Goal: Task Accomplishment & Management: Complete application form

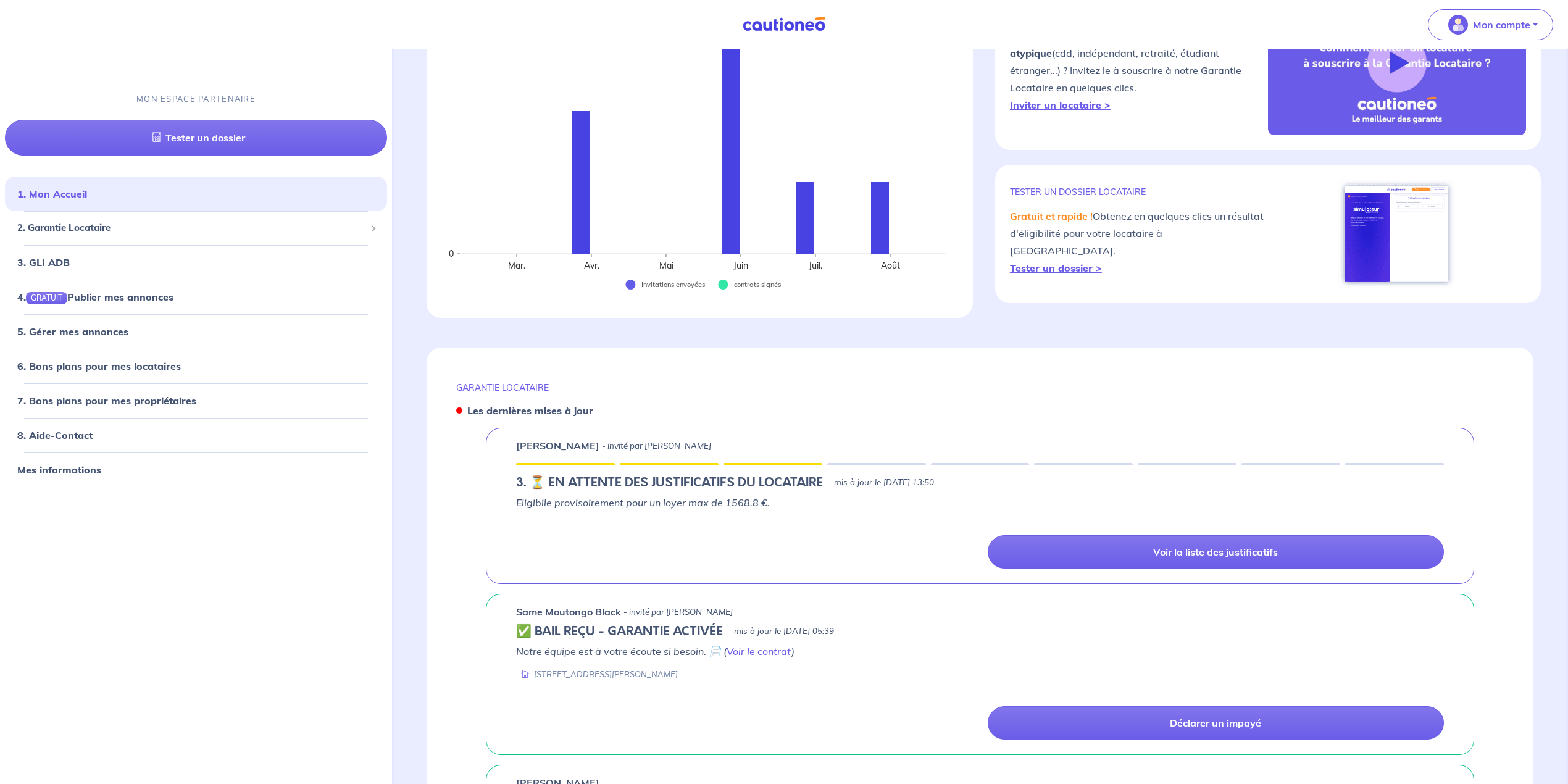
scroll to position [164, 0]
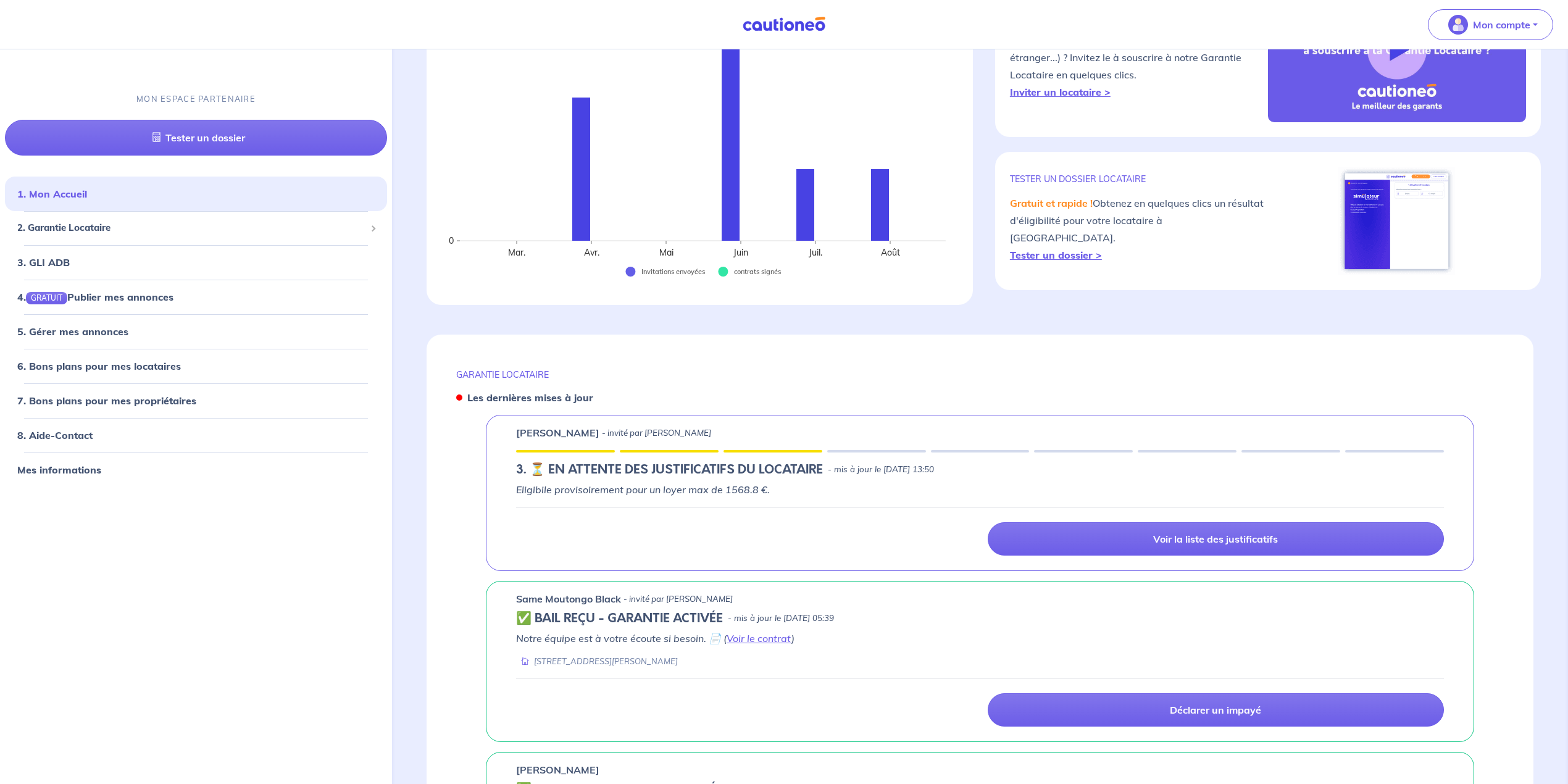
drag, startPoint x: 588, startPoint y: 432, endPoint x: 514, endPoint y: 423, distance: 74.5
click at [514, 423] on div "[PERSON_NAME] - invité par [PERSON_NAME] 3. ⏳️️ EN ATTENTE DES JUSTIFICATIFS DU…" at bounding box center [980, 492] width 988 height 156
drag, startPoint x: 601, startPoint y: 435, endPoint x: 505, endPoint y: 423, distance: 96.7
click at [505, 423] on div "[PERSON_NAME] - invité par [PERSON_NAME] 3. ⏳️️ EN ATTENTE DES JUSTIFICATIFS DU…" at bounding box center [980, 492] width 988 height 156
copy div "[PERSON_NAME] -"
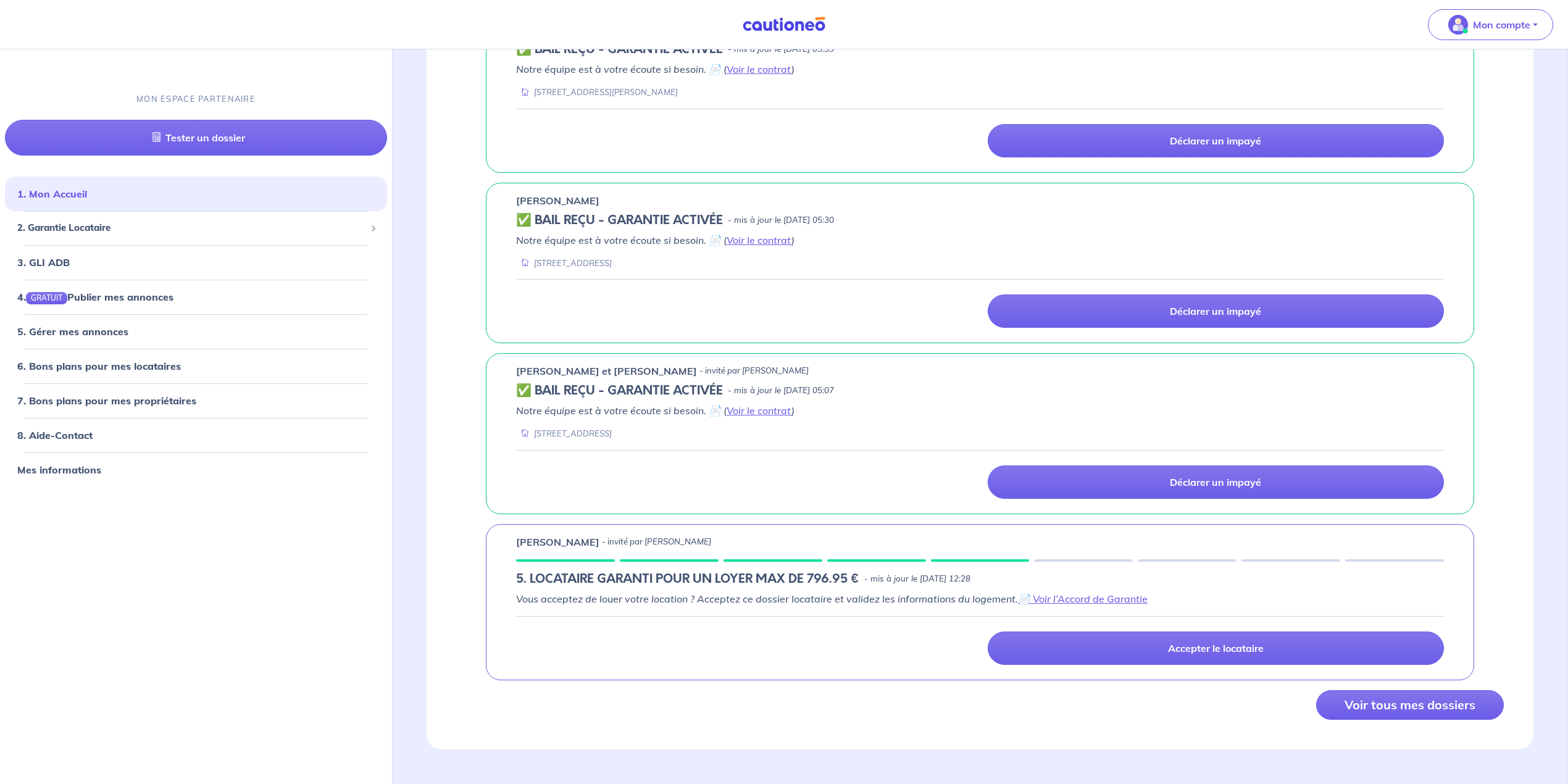
scroll to position [491, 0]
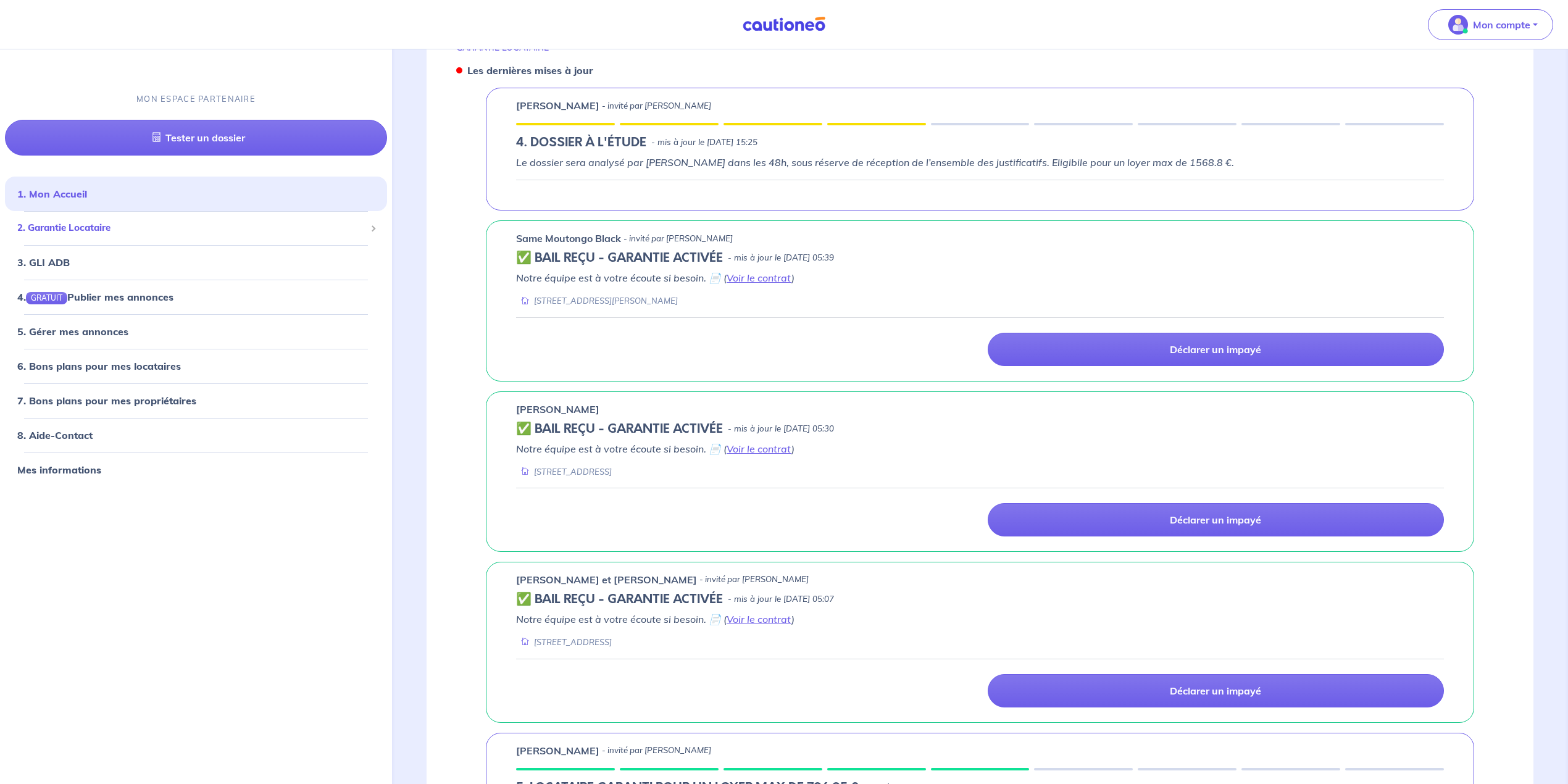
click at [84, 228] on span "2. Garantie Locataire" at bounding box center [191, 228] width 349 height 14
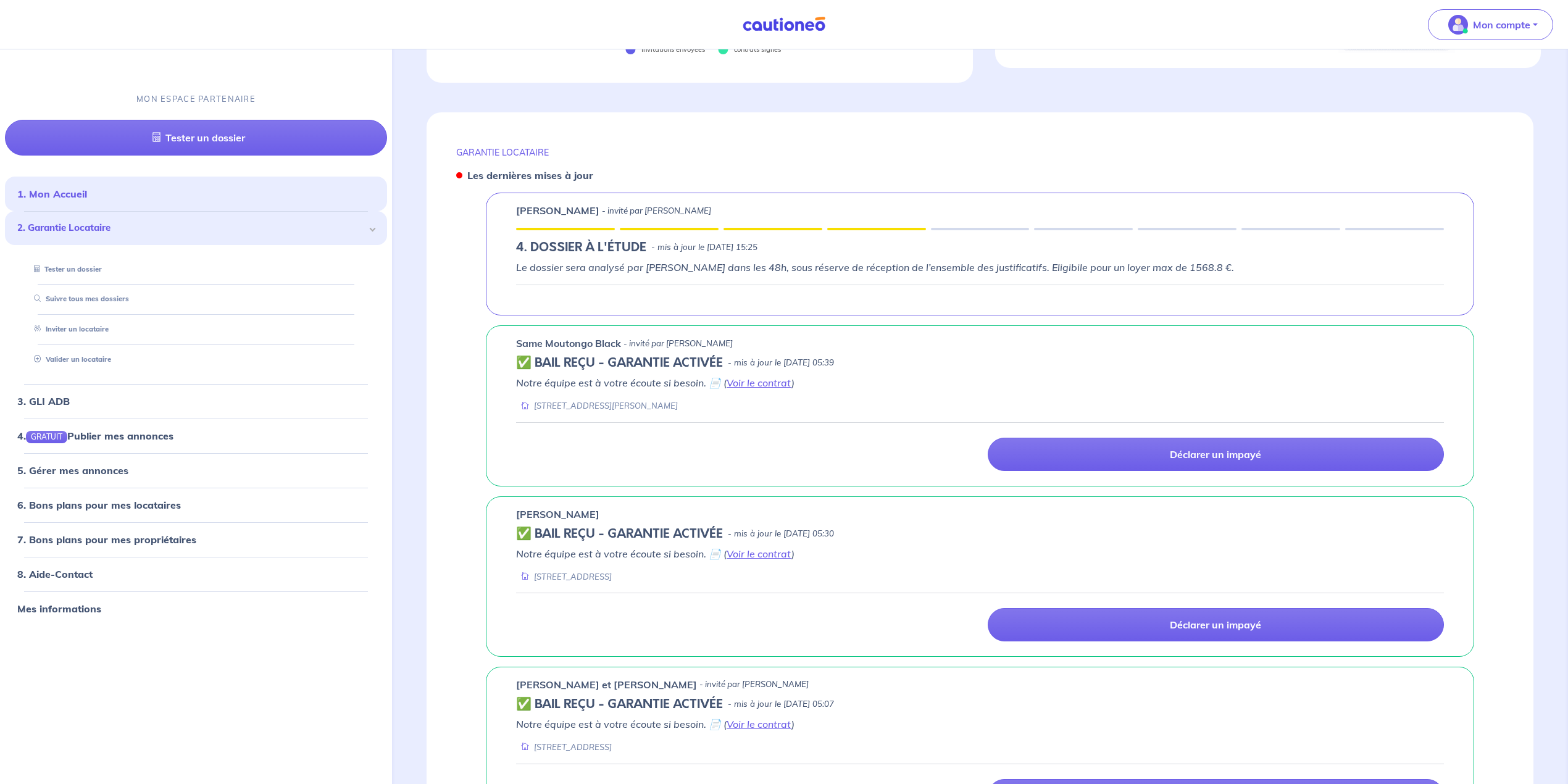
scroll to position [327, 0]
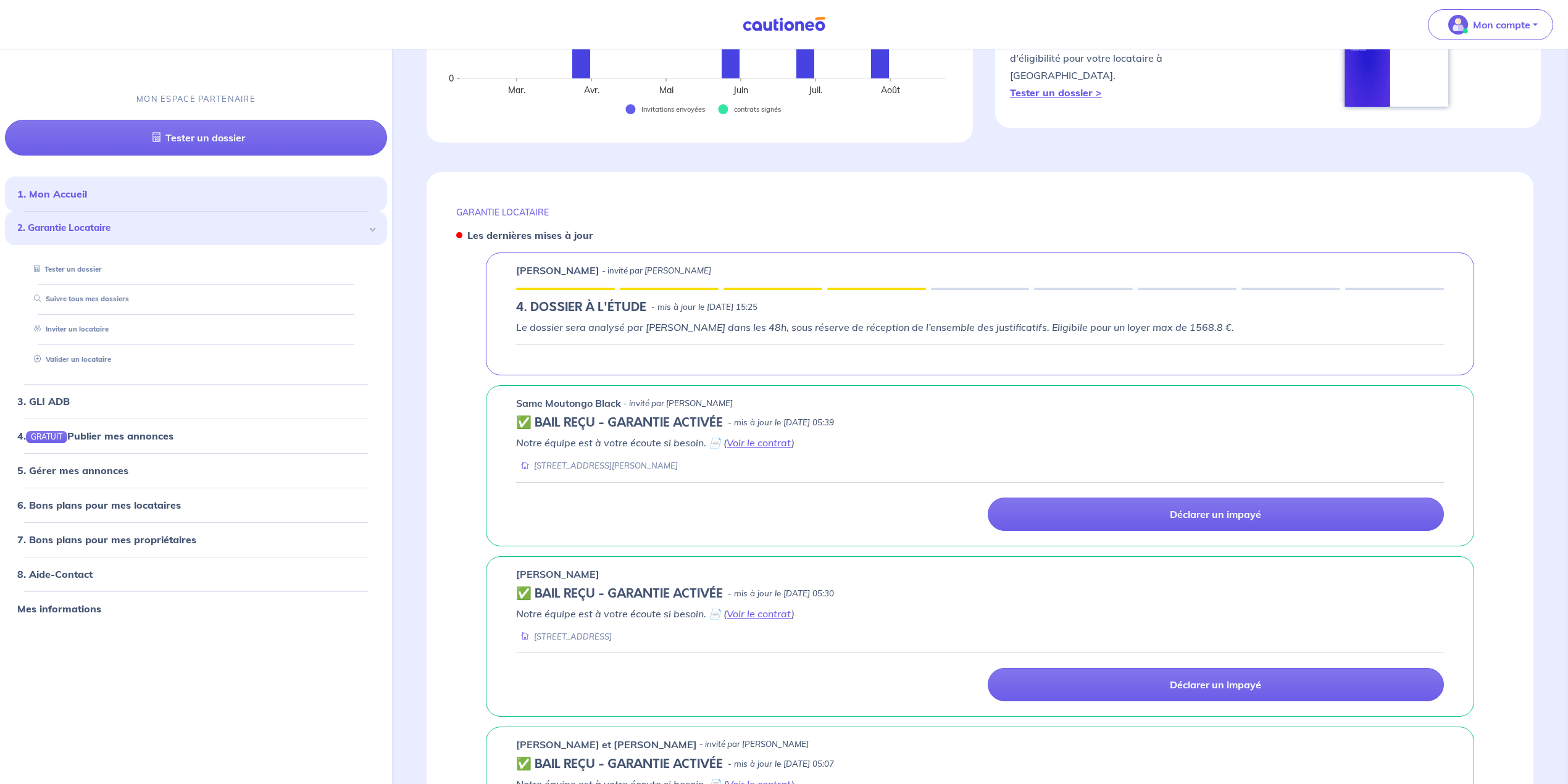
click at [80, 227] on span "2. Garantie Locataire" at bounding box center [191, 228] width 349 height 14
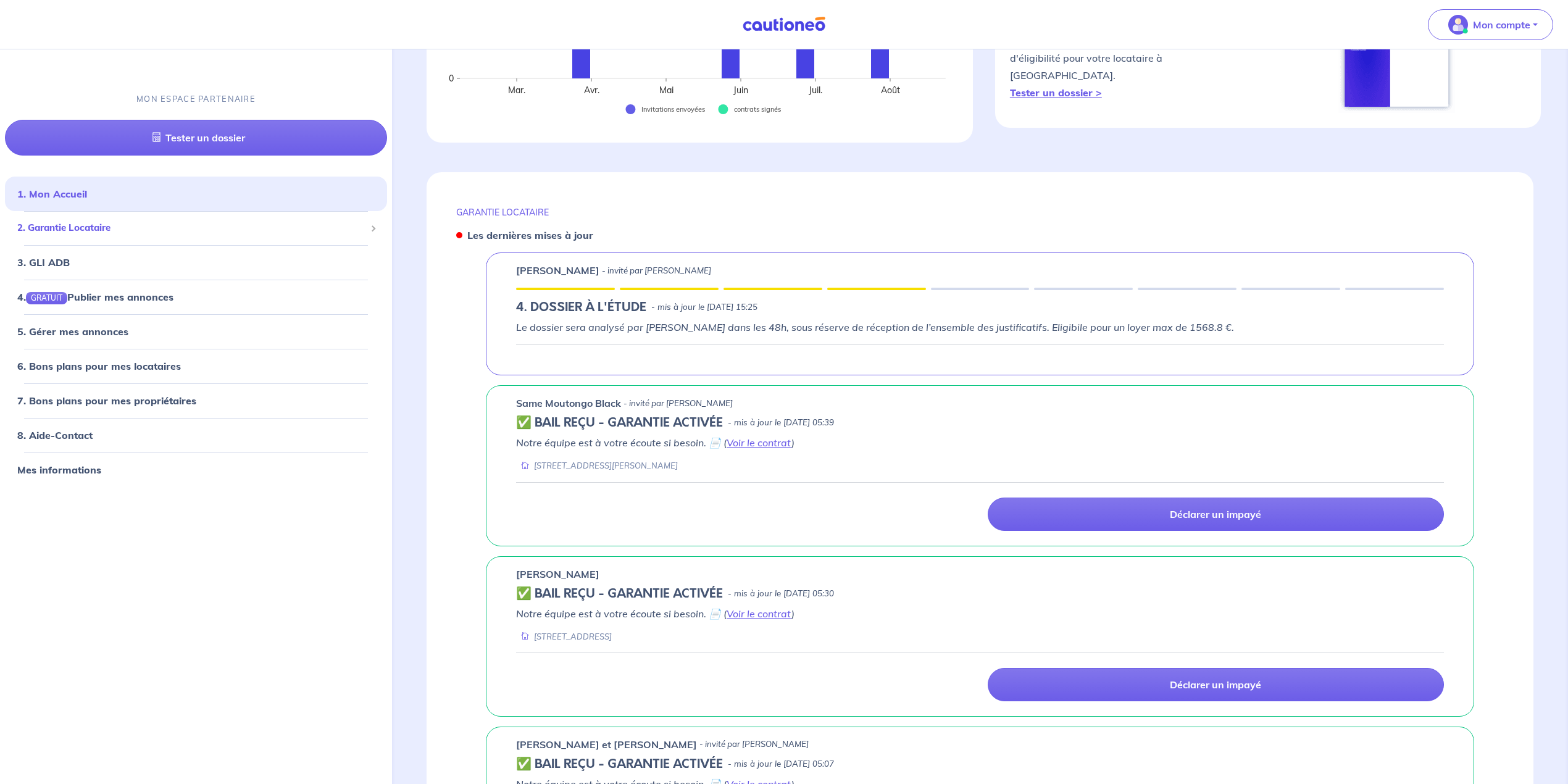
click at [78, 223] on span "2. Garantie Locataire" at bounding box center [191, 228] width 349 height 14
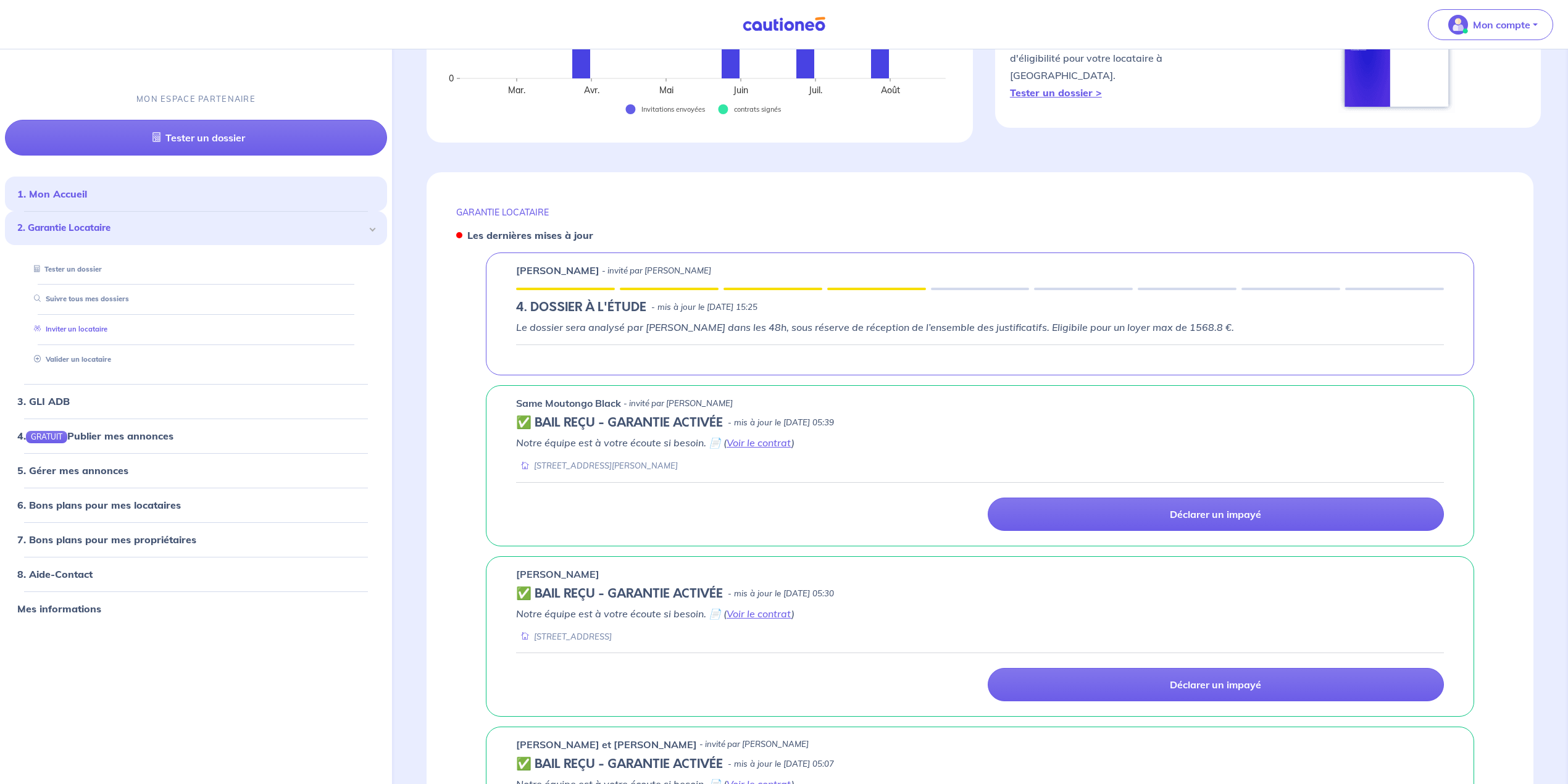
click at [87, 328] on link "Inviter un locataire" at bounding box center [68, 328] width 78 height 8
select select "FR"
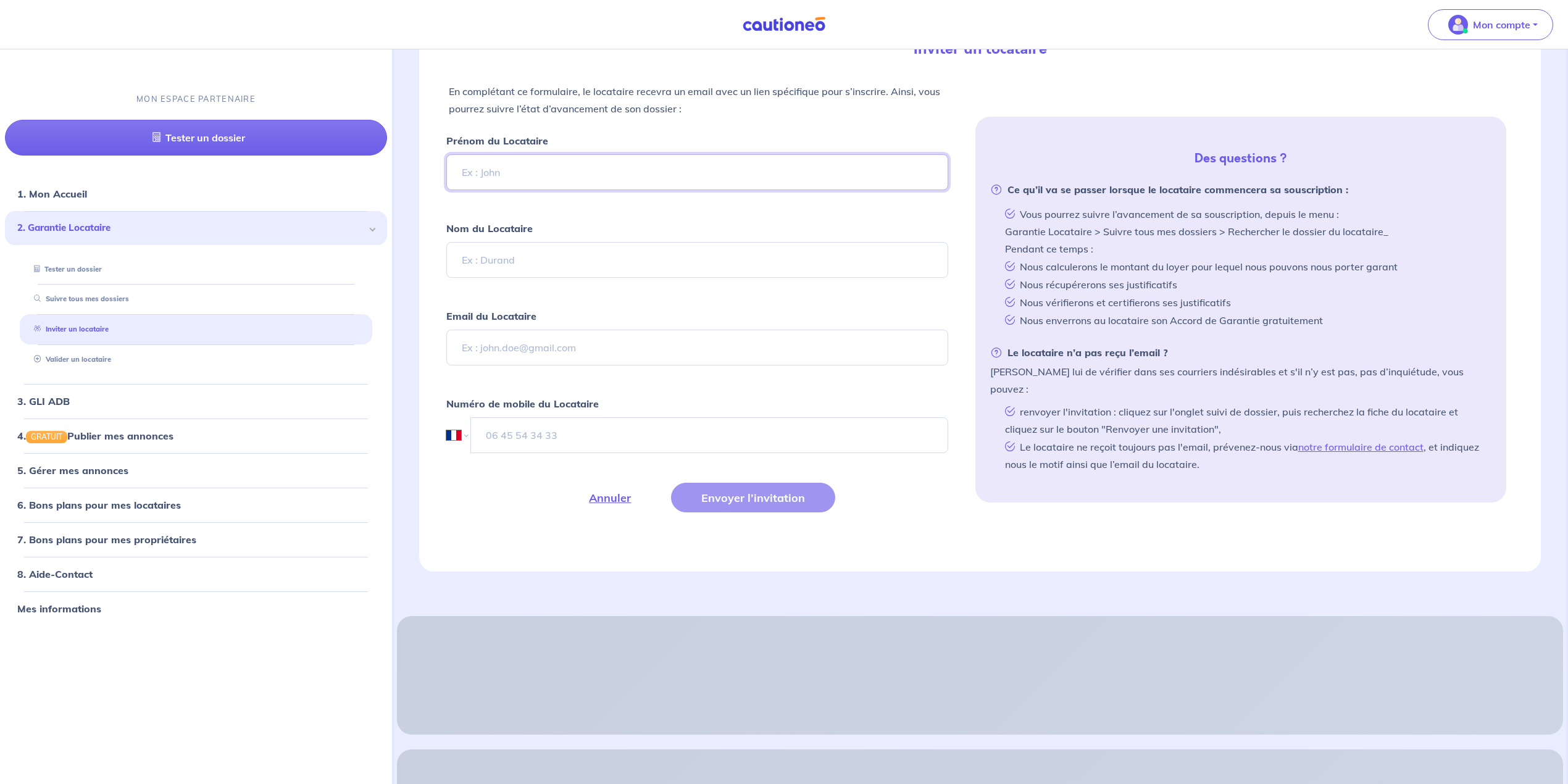
click at [510, 181] on input "Prénom du Locataire" at bounding box center [698, 172] width 502 height 36
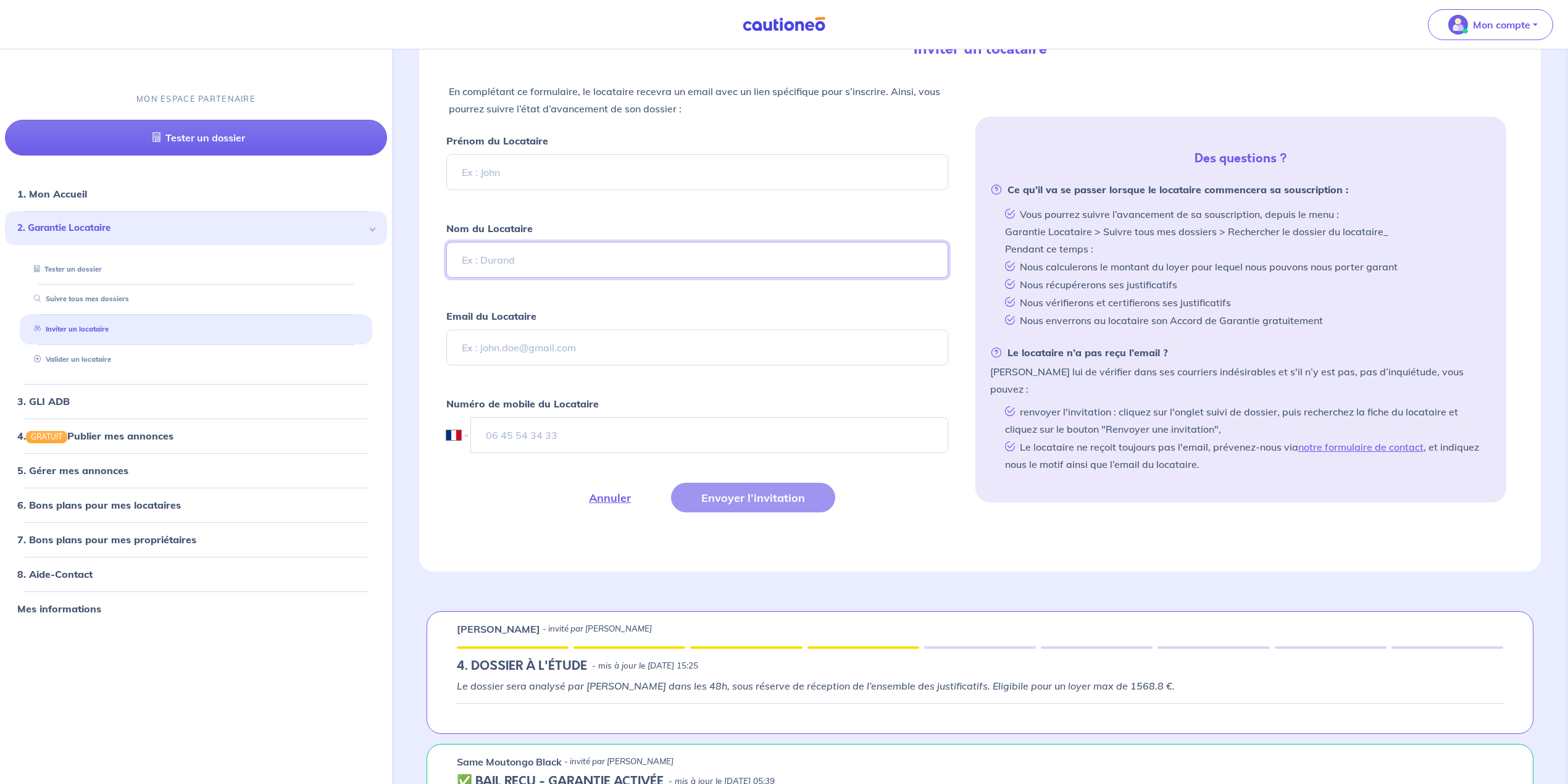
click at [472, 268] on input "Nom du Locataire" at bounding box center [698, 260] width 502 height 36
type input "MEY"
click at [556, 178] on input "Prénom du Locataire" at bounding box center [698, 172] width 502 height 36
type input "[PERSON_NAME]"
paste input "[PERSON_NAME] <[EMAIL_ADDRESS][DOMAIN_NAME]>"
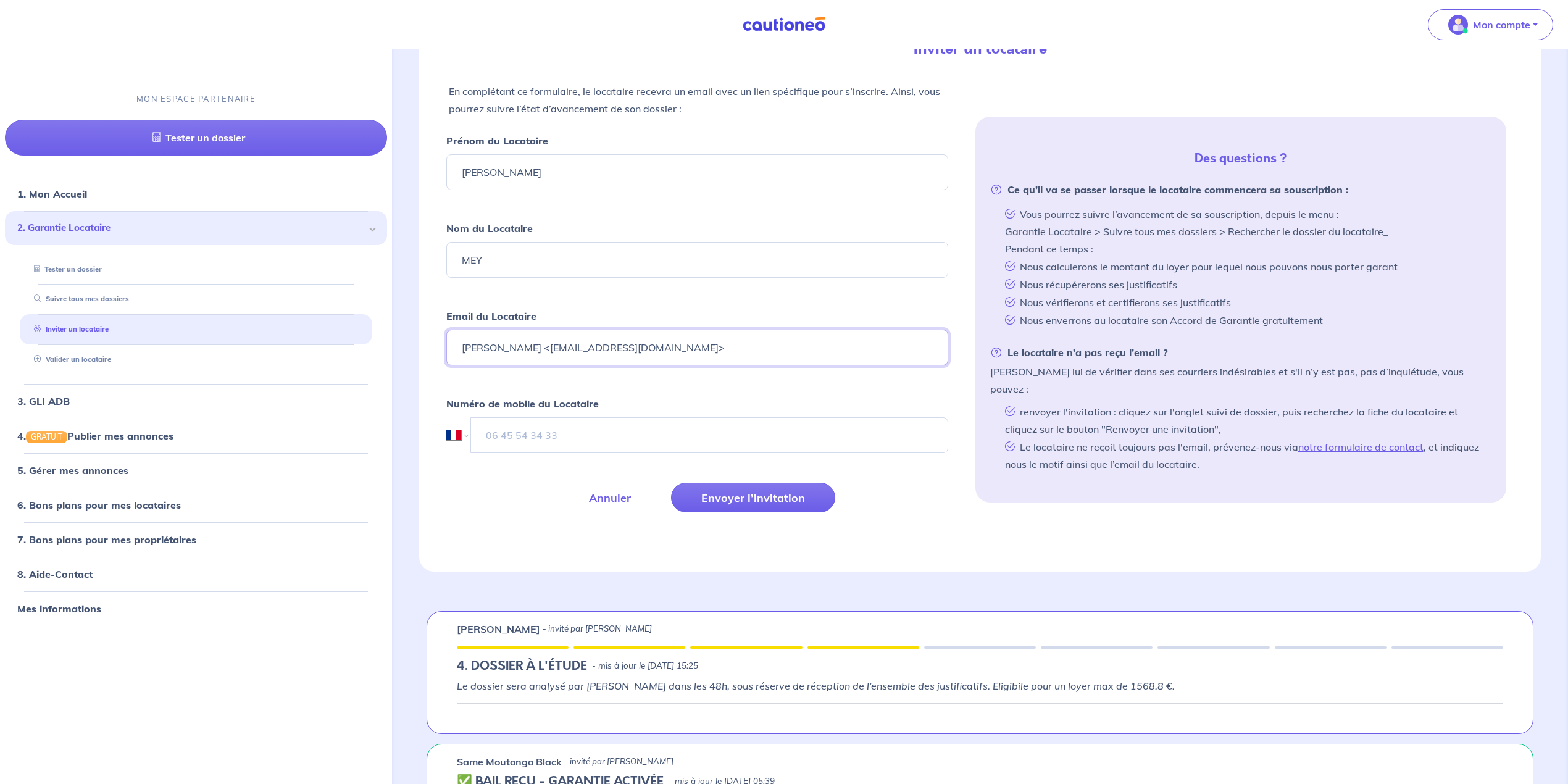
click at [507, 355] on input "[PERSON_NAME] <[EMAIL_ADDRESS][DOMAIN_NAME]>" at bounding box center [698, 348] width 502 height 36
click at [526, 350] on input "[PERSON_NAME] <[EMAIL_ADDRESS][DOMAIN_NAME]>" at bounding box center [698, 348] width 502 height 36
drag, startPoint x: 517, startPoint y: 346, endPoint x: 282, endPoint y: 358, distance: 235.3
click at [620, 347] on input "[EMAIL_ADDRESS][DOMAIN_NAME]>" at bounding box center [698, 348] width 502 height 36
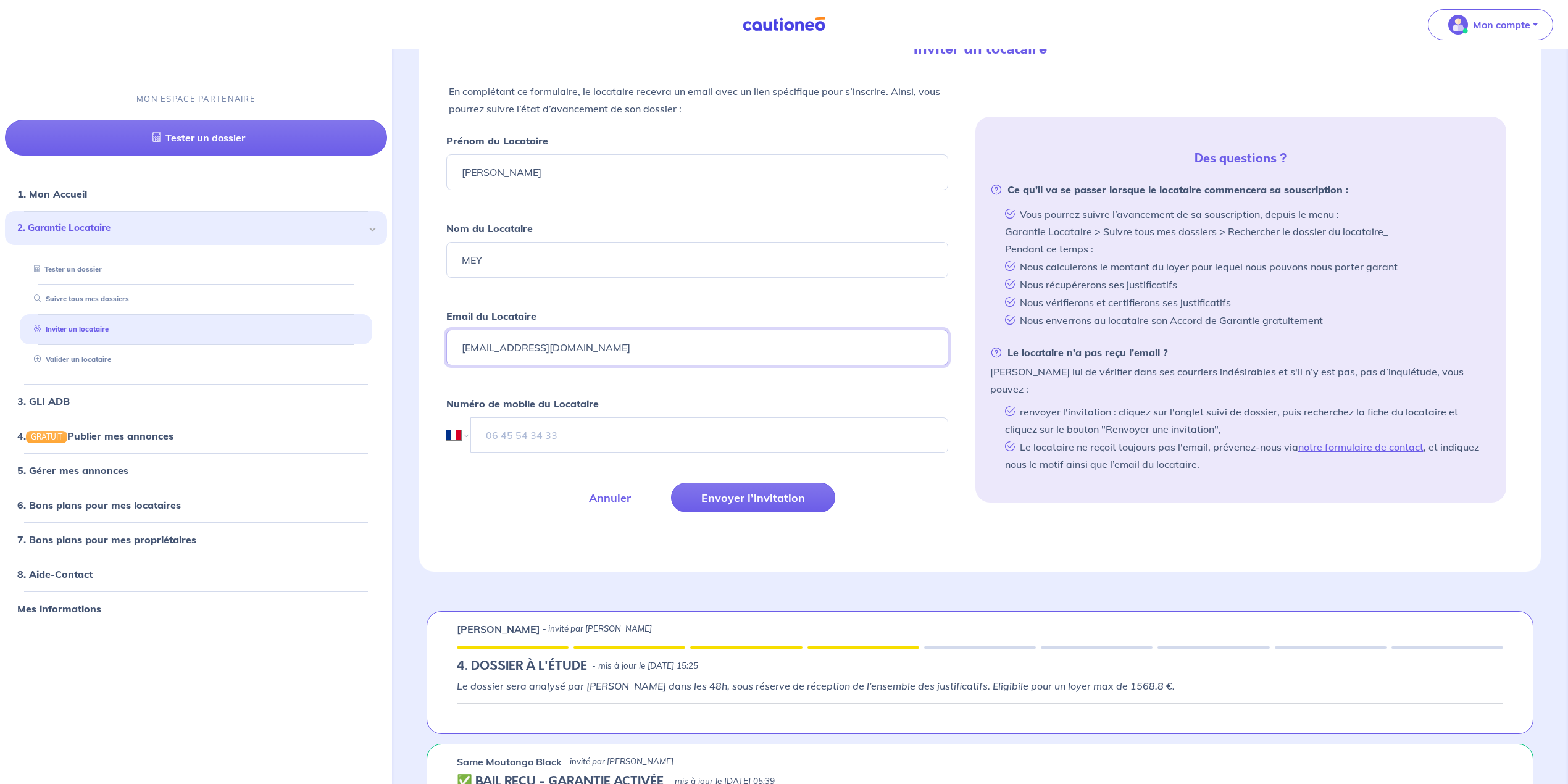
type input "[EMAIL_ADDRESS][DOMAIN_NAME]"
click at [541, 428] on input "tel" at bounding box center [710, 435] width 478 height 36
paste input "06 52 71 81 78"
type input "06 52 71 81 78"
click at [720, 495] on button "Envoyer l’invitation" at bounding box center [754, 497] width 164 height 30
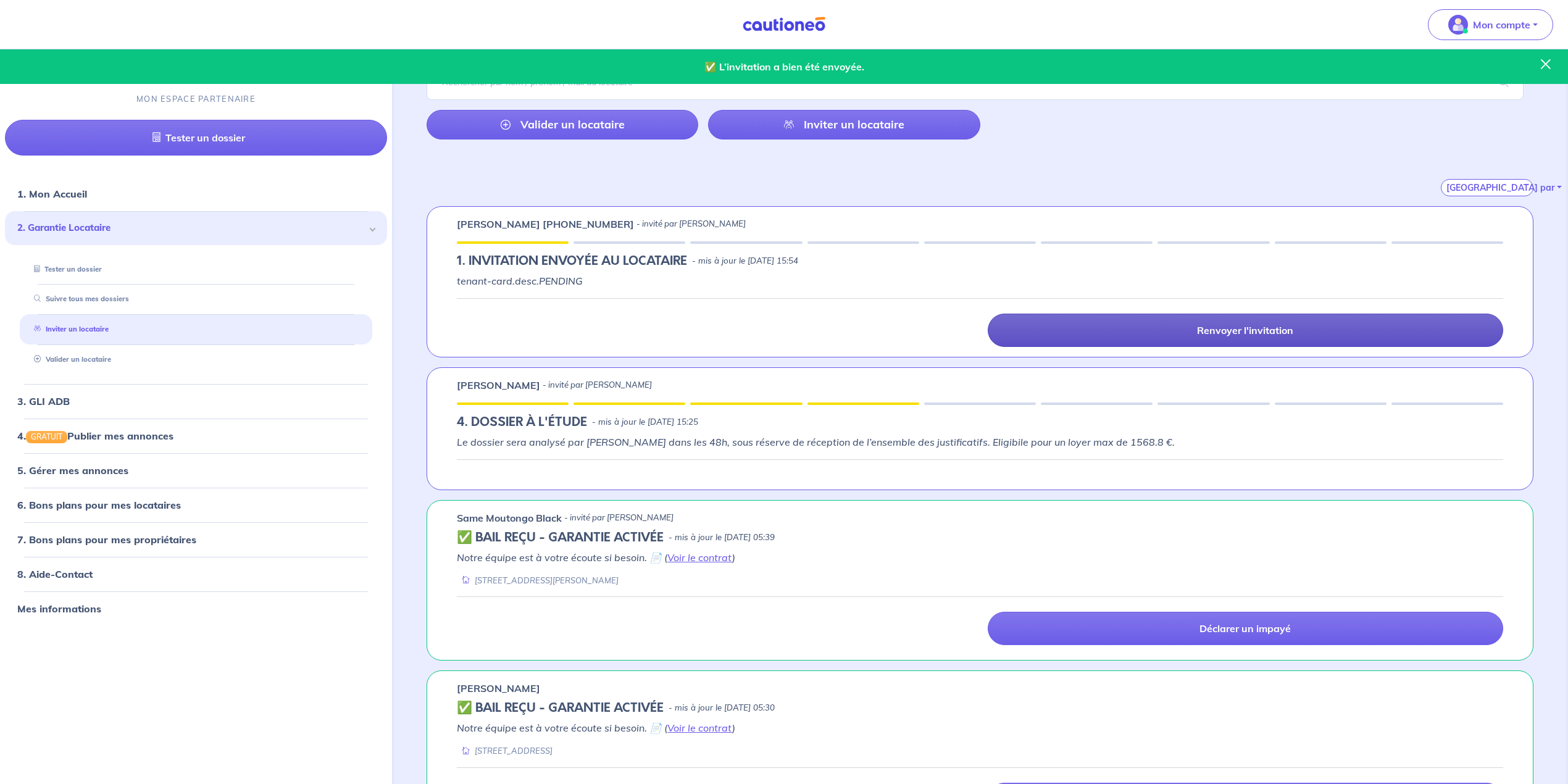
scroll to position [80, 0]
